Goal: Information Seeking & Learning: Understand process/instructions

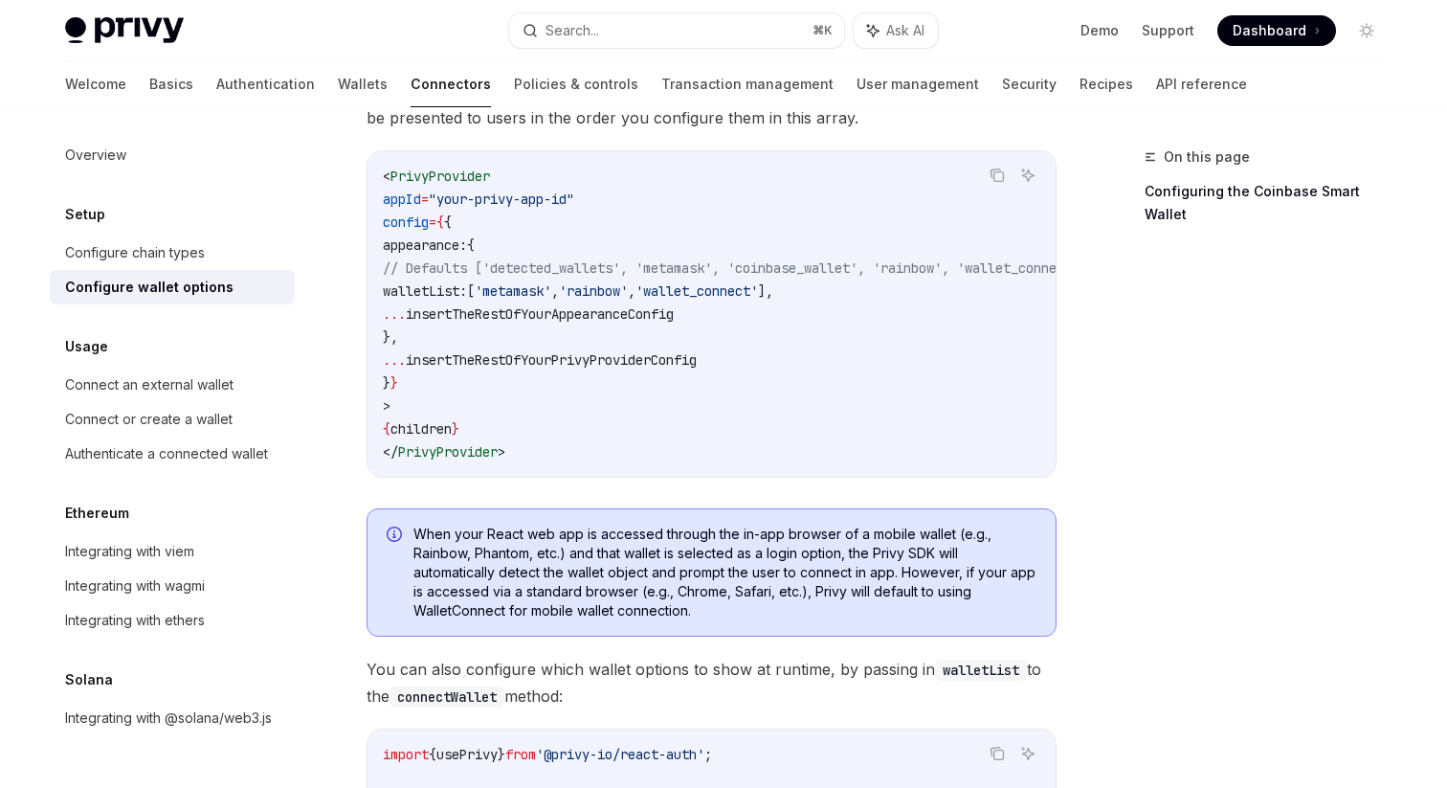
scroll to position [219, 0]
click at [189, 393] on div "Connect an external wallet" at bounding box center [149, 384] width 168 height 23
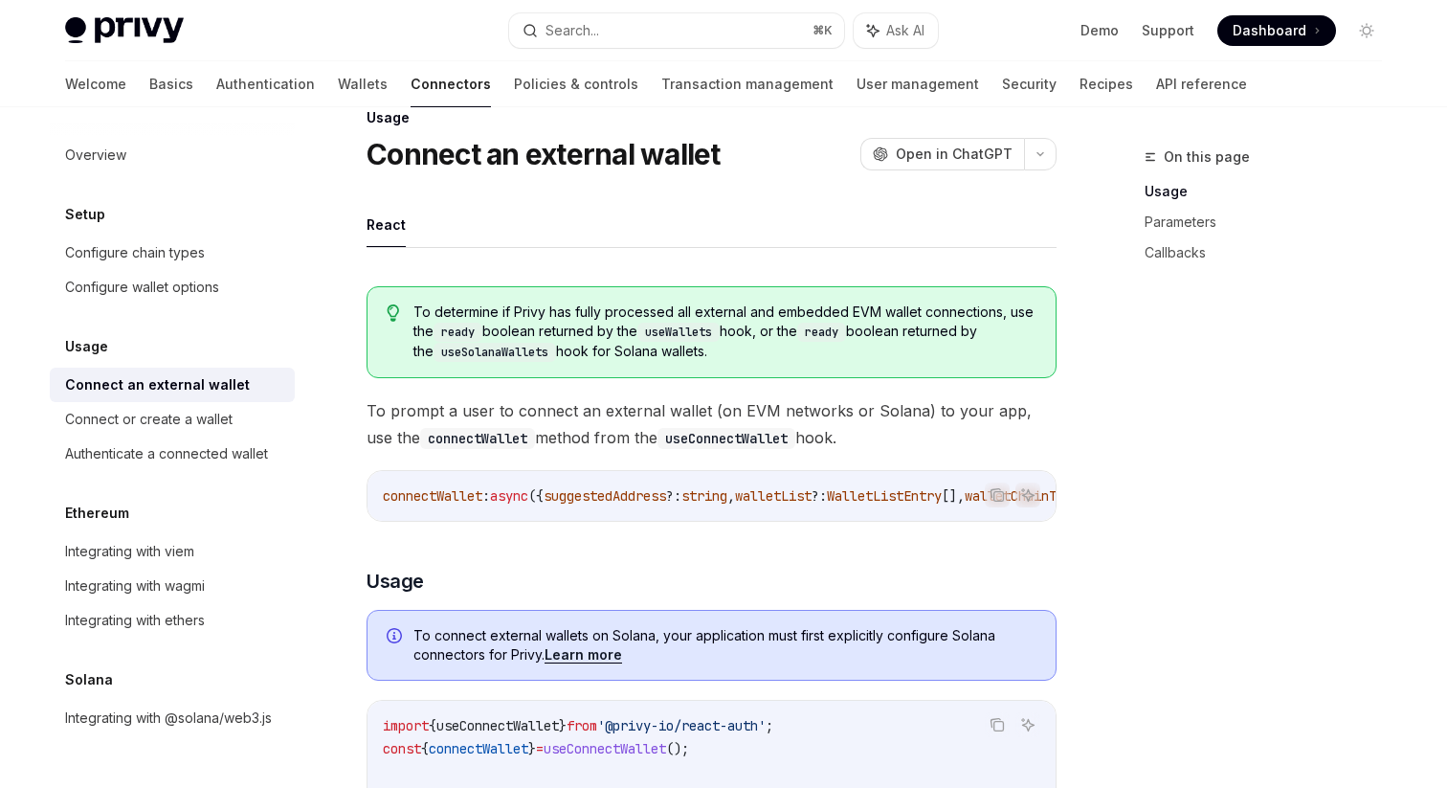
scroll to position [34, 0]
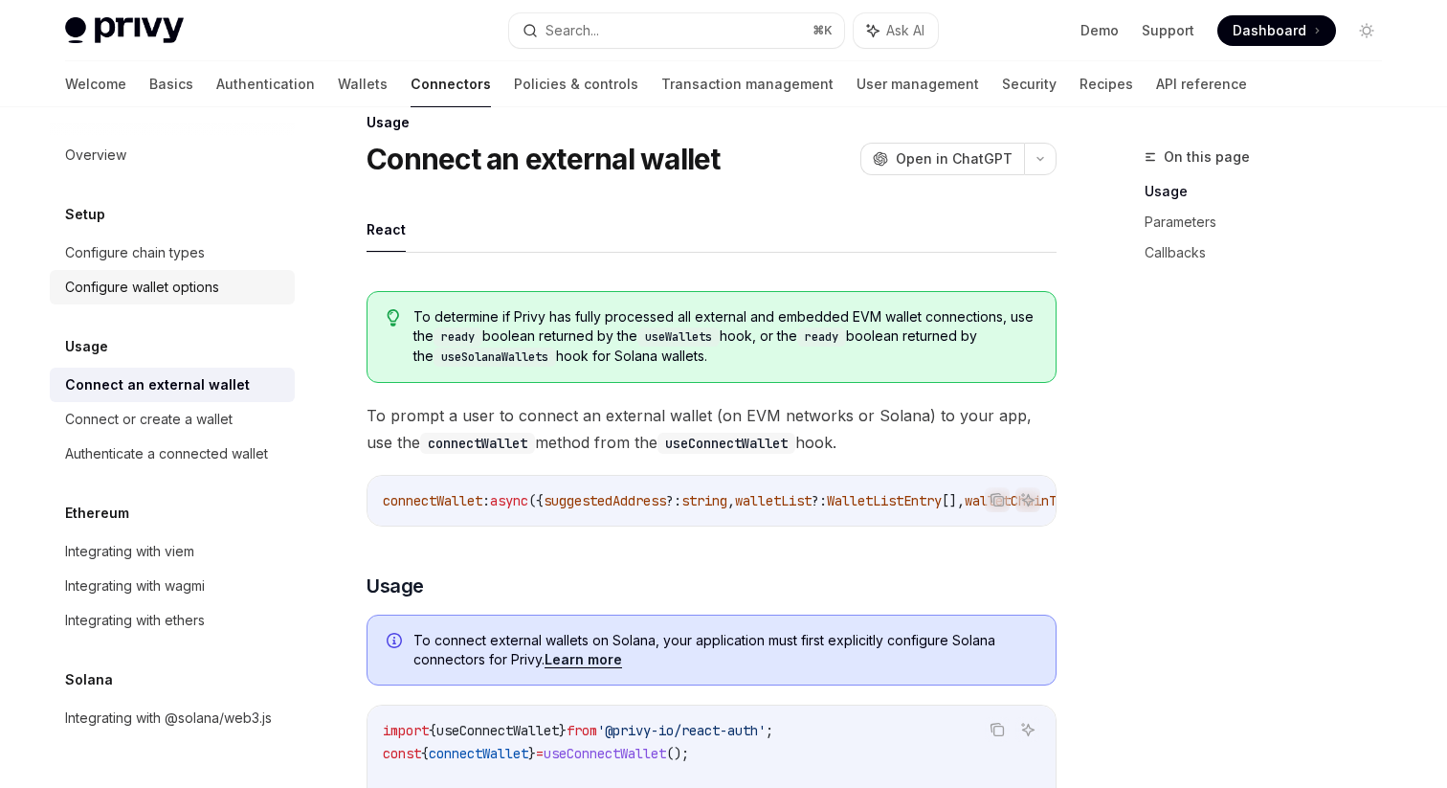
click at [187, 280] on div "Configure wallet options" at bounding box center [142, 287] width 154 height 23
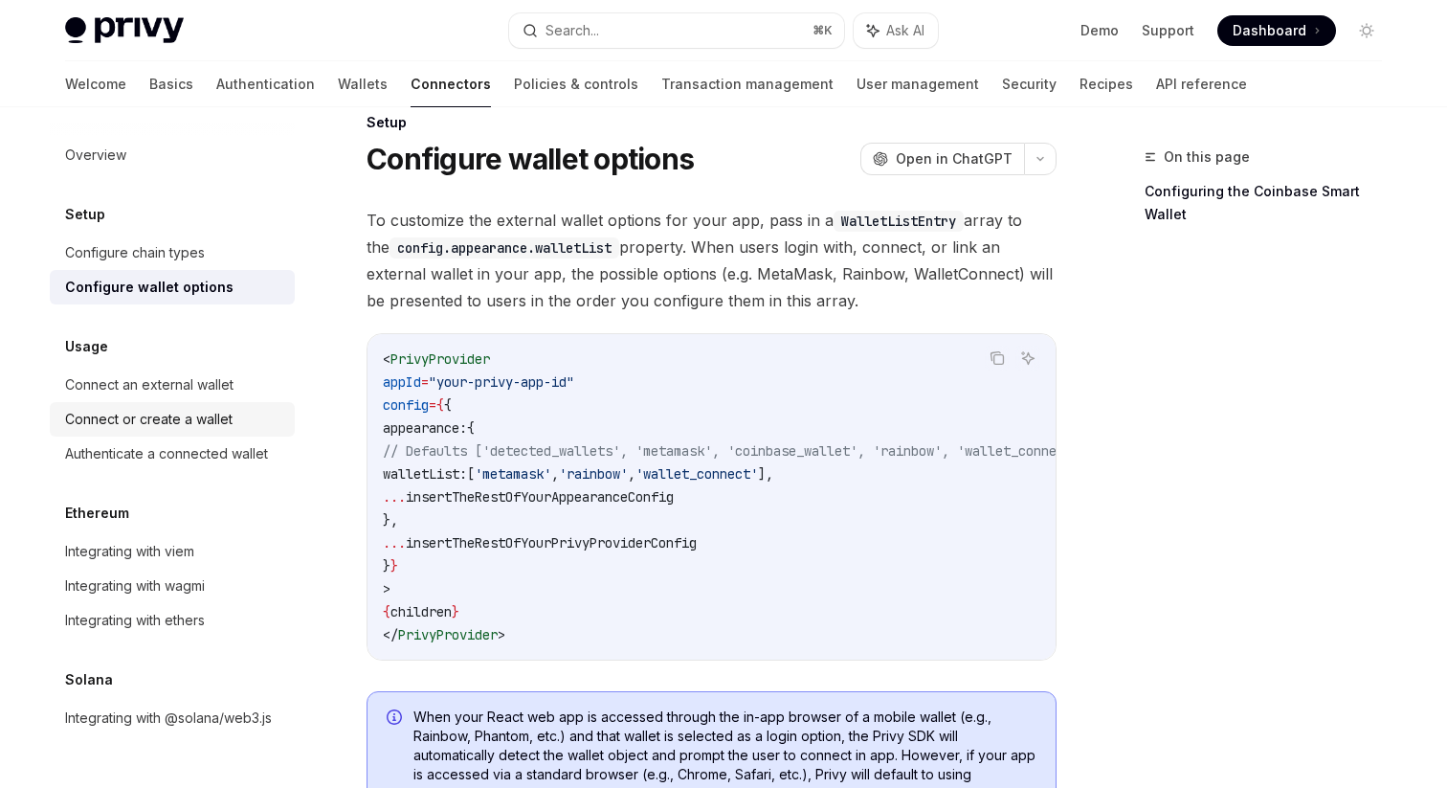
click at [154, 417] on div "Connect or create a wallet" at bounding box center [149, 419] width 168 height 23
type textarea "*"
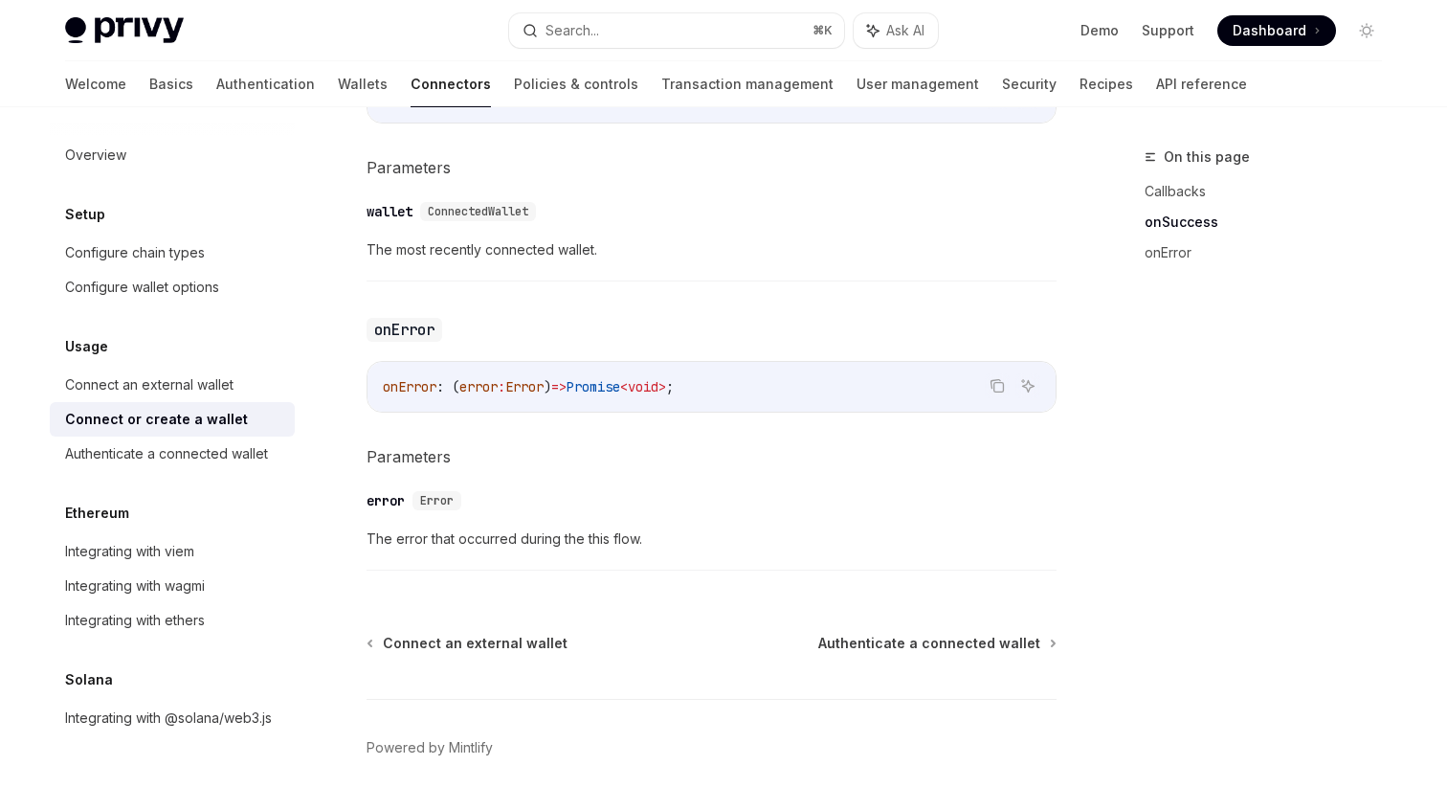
scroll to position [1275, 0]
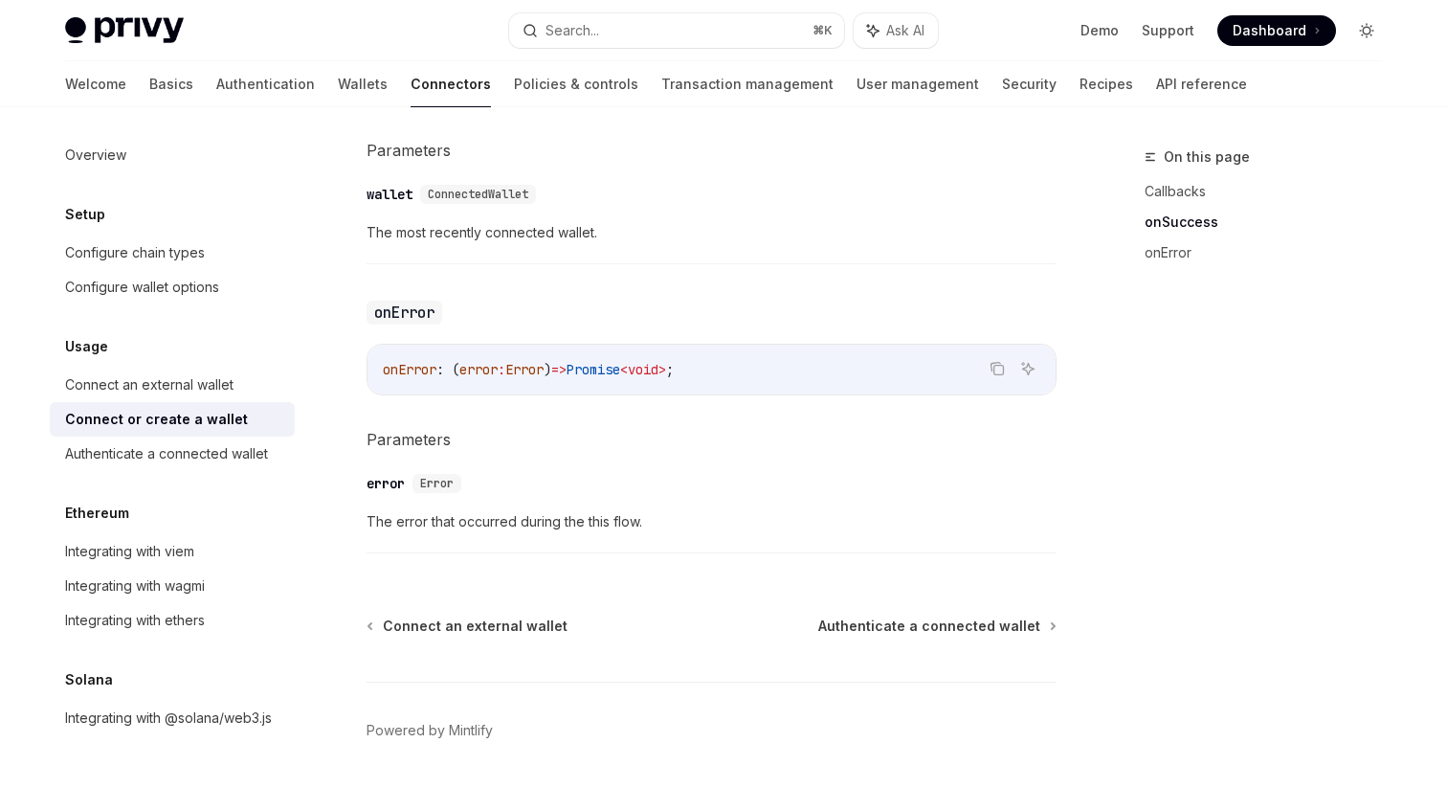
click at [1361, 44] on button "Toggle dark mode" at bounding box center [1367, 30] width 31 height 31
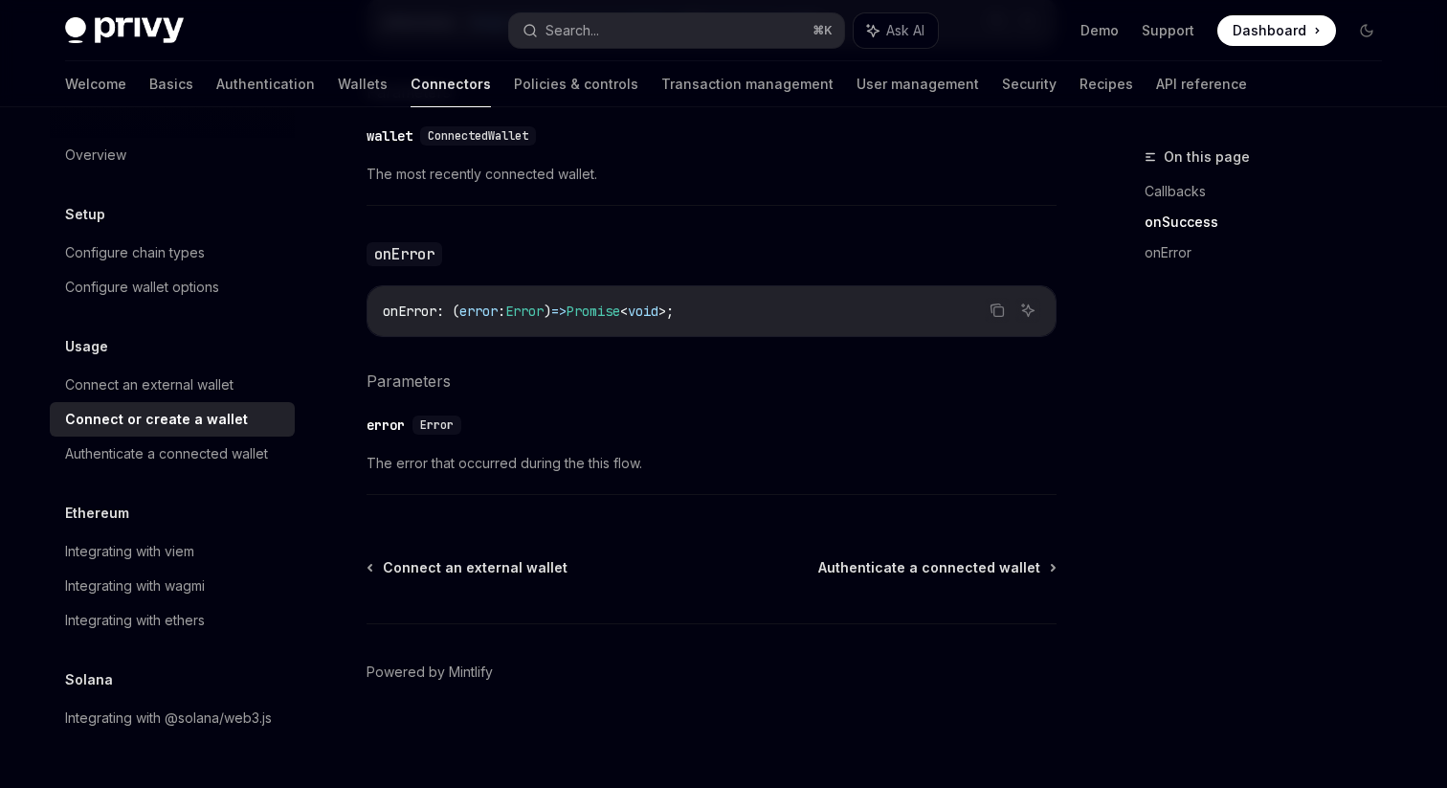
scroll to position [1328, 0]
